Goal: Transaction & Acquisition: Purchase product/service

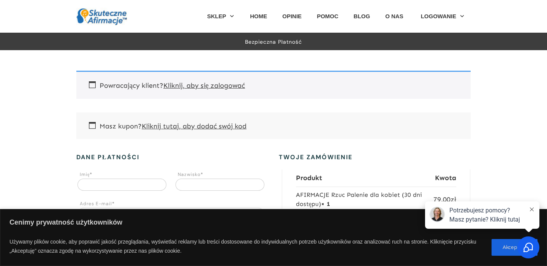
click at [91, 85] on div "Powracający klient? Kliknij, aby się zalogować" at bounding box center [273, 85] width 395 height 28
click at [206, 84] on link "Kliknij, aby się zalogować" at bounding box center [204, 85] width 82 height 8
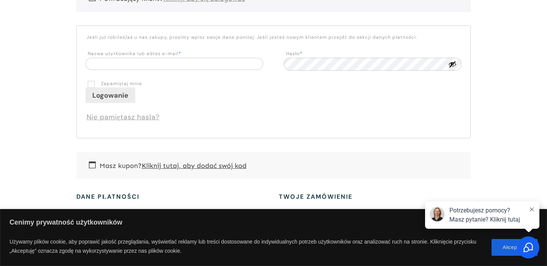
scroll to position [93, 0]
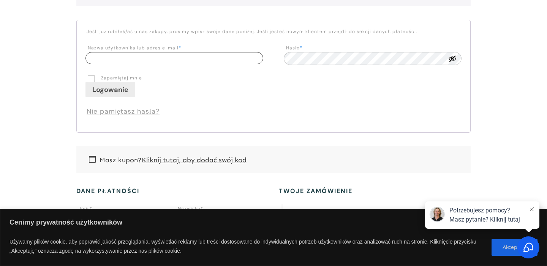
click at [108, 54] on input "Nazwa użytkownika lub adres e-mail * Wymagane" at bounding box center [175, 58] width 178 height 12
type input "**********"
click at [451, 59] on button "Pokaż hasło" at bounding box center [453, 58] width 8 height 8
click at [451, 59] on button "Ukryj hasło" at bounding box center [453, 58] width 8 height 8
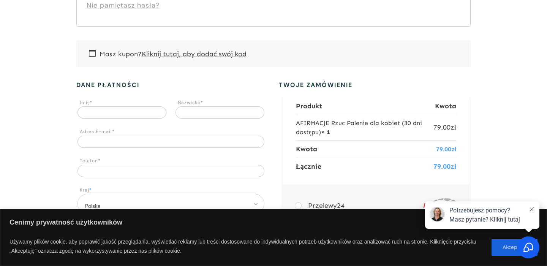
scroll to position [207, 0]
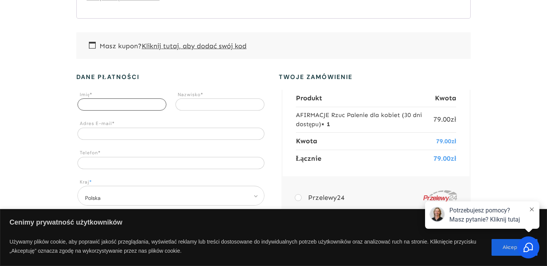
click at [109, 100] on input "Imię *" at bounding box center [122, 104] width 89 height 12
type input "******"
type input "**********"
type input "*********"
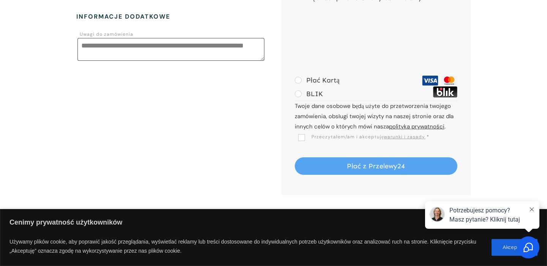
scroll to position [434, 0]
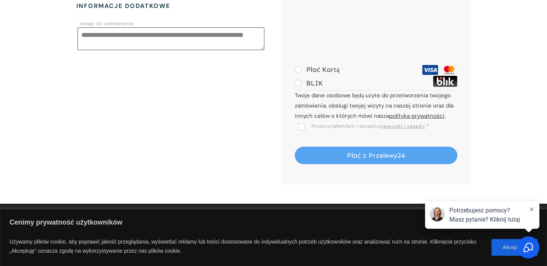
click at [378, 154] on button "Płać z Przelewy24" at bounding box center [376, 155] width 163 height 17
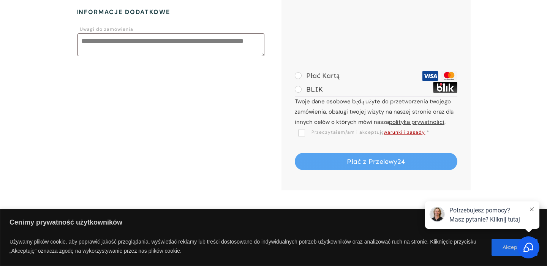
scroll to position [477, 0]
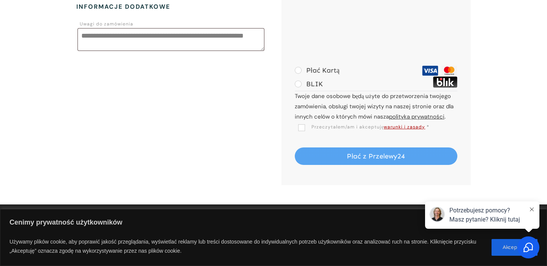
click at [362, 154] on button "Płać z Przelewy24" at bounding box center [376, 156] width 163 height 17
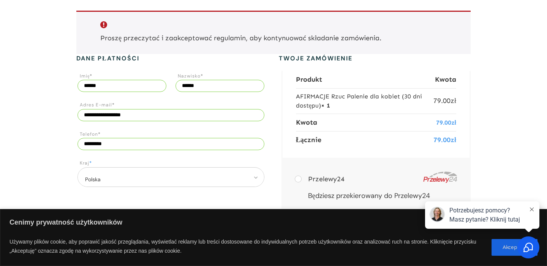
scroll to position [430, 0]
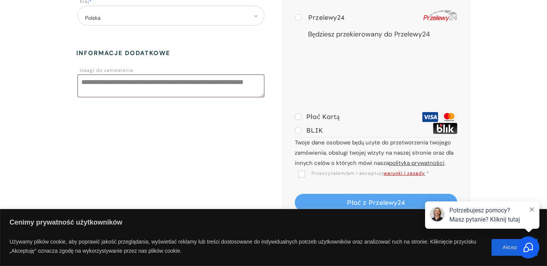
click at [303, 171] on span "Przeczytałem/am i akceptuję warunki i zasady" at bounding box center [361, 173] width 127 height 6
click at [385, 201] on button "Płać z Przelewy24" at bounding box center [376, 202] width 163 height 17
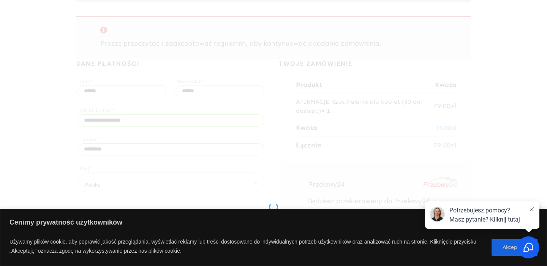
scroll to position [241, 0]
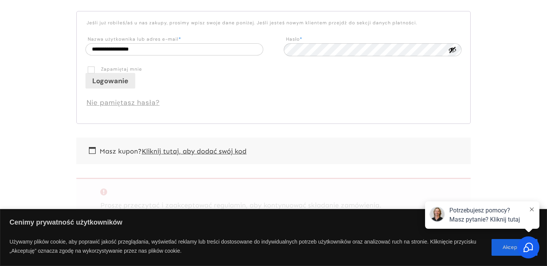
scroll to position [89, 0]
